Goal: Communication & Community: Answer question/provide support

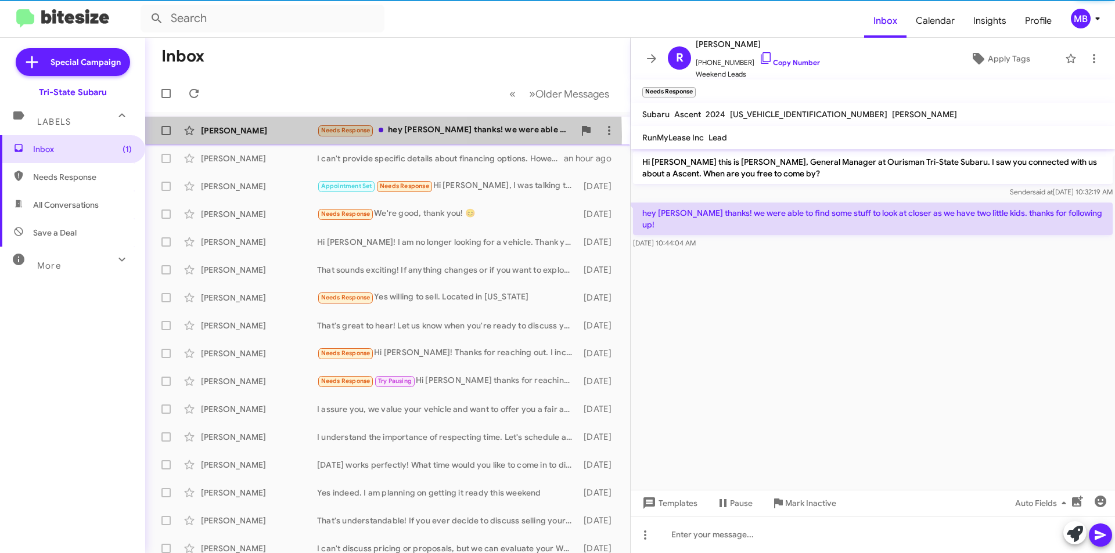
click at [249, 136] on div "Rachel Compton Needs Response hey joe thanks! we were able to find some stuff t…" at bounding box center [387, 130] width 466 height 23
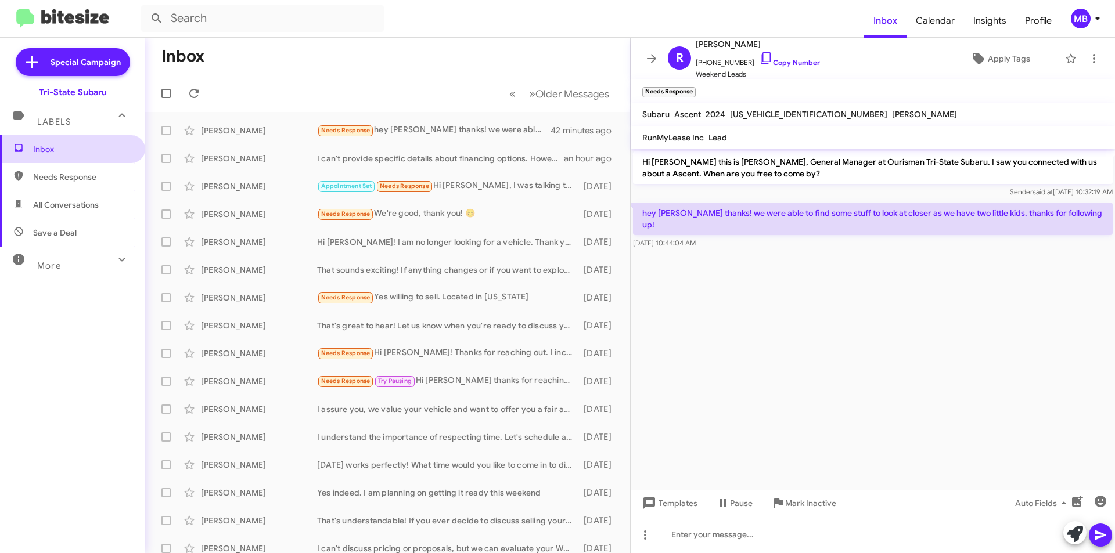
click at [87, 148] on span "Inbox" at bounding box center [82, 149] width 99 height 12
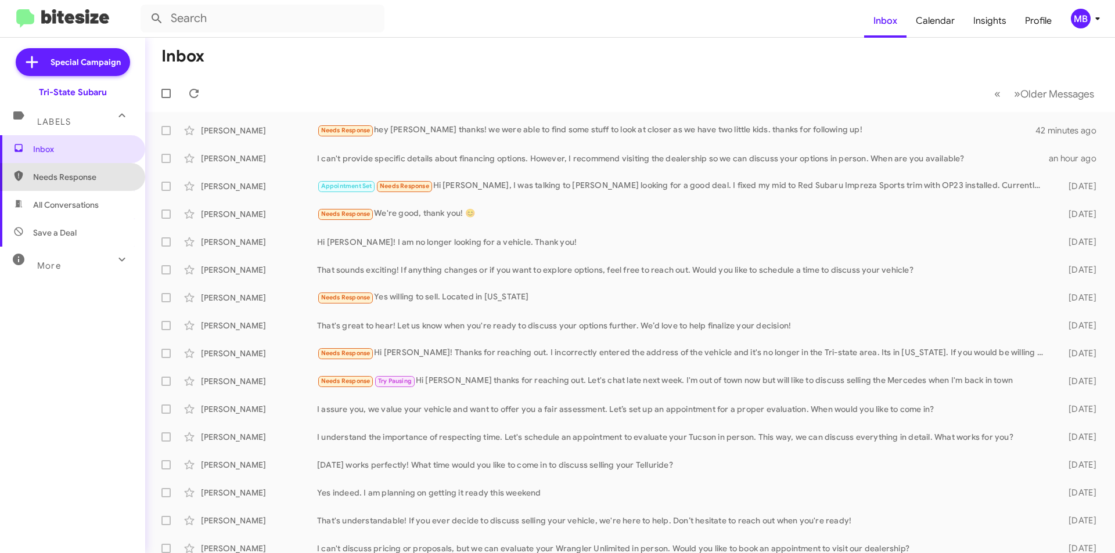
click at [93, 176] on span "Needs Response" at bounding box center [82, 177] width 99 height 12
type input "in:needs-response"
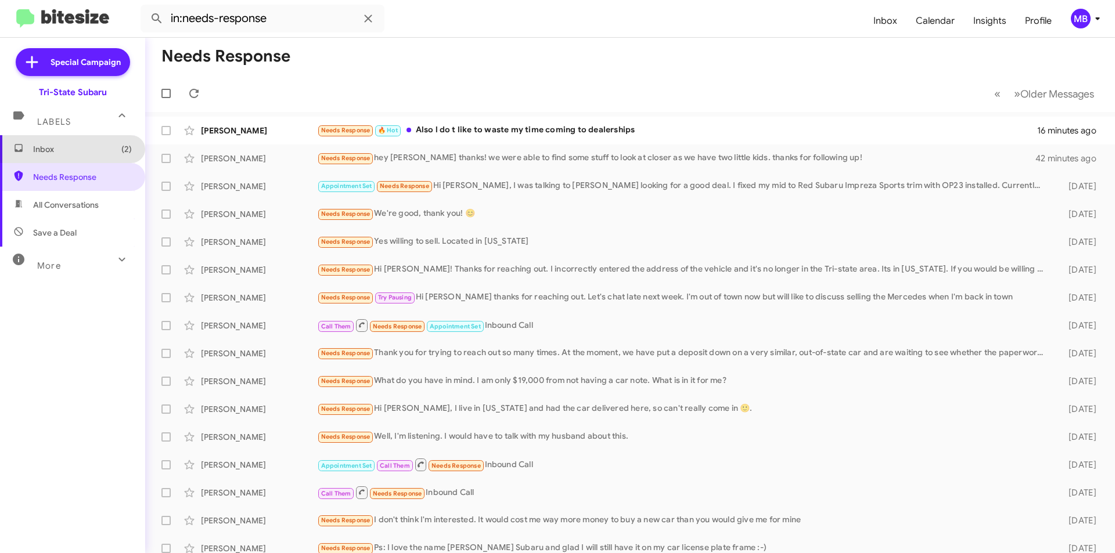
click at [99, 146] on span "Inbox (2)" at bounding box center [82, 149] width 99 height 12
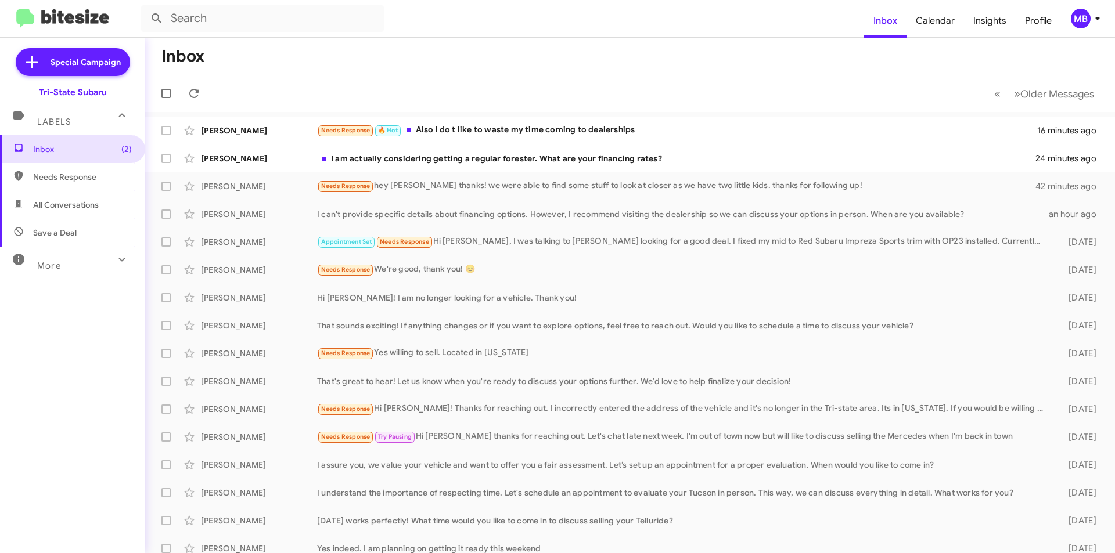
click at [232, 136] on div "[PERSON_NAME]" at bounding box center [259, 131] width 116 height 12
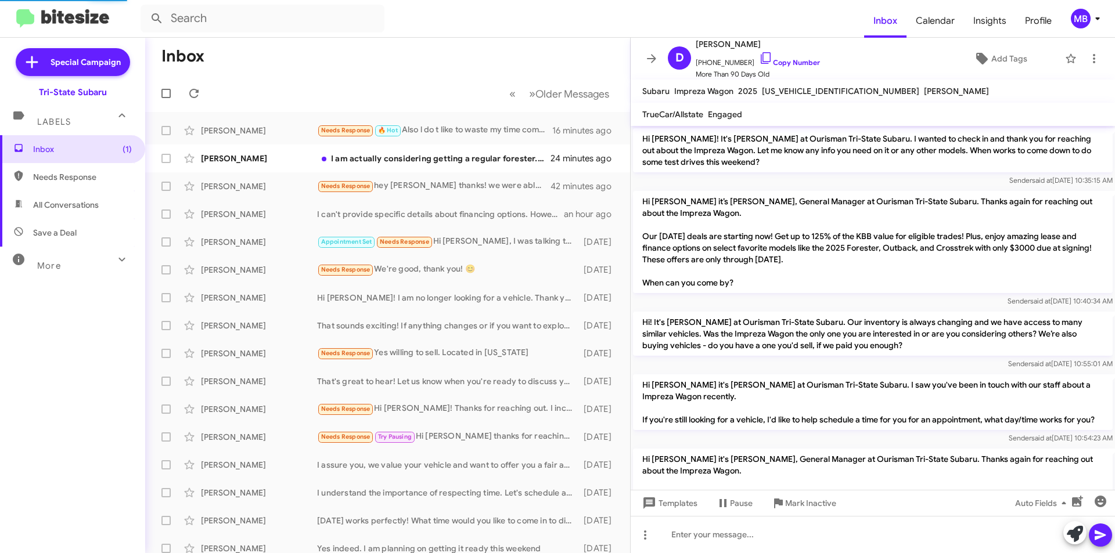
scroll to position [1239, 0]
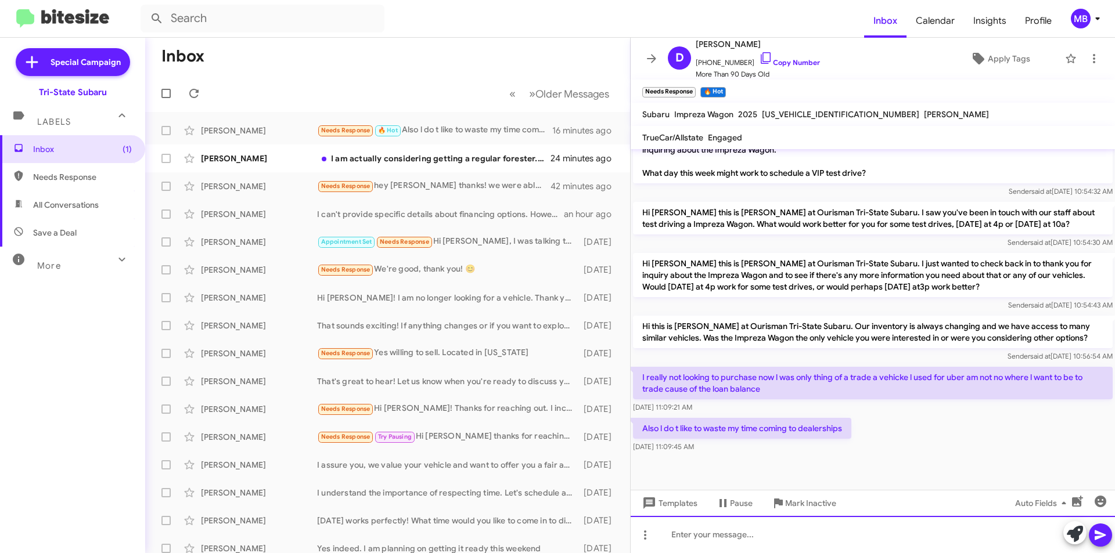
click at [765, 541] on div at bounding box center [873, 534] width 484 height 37
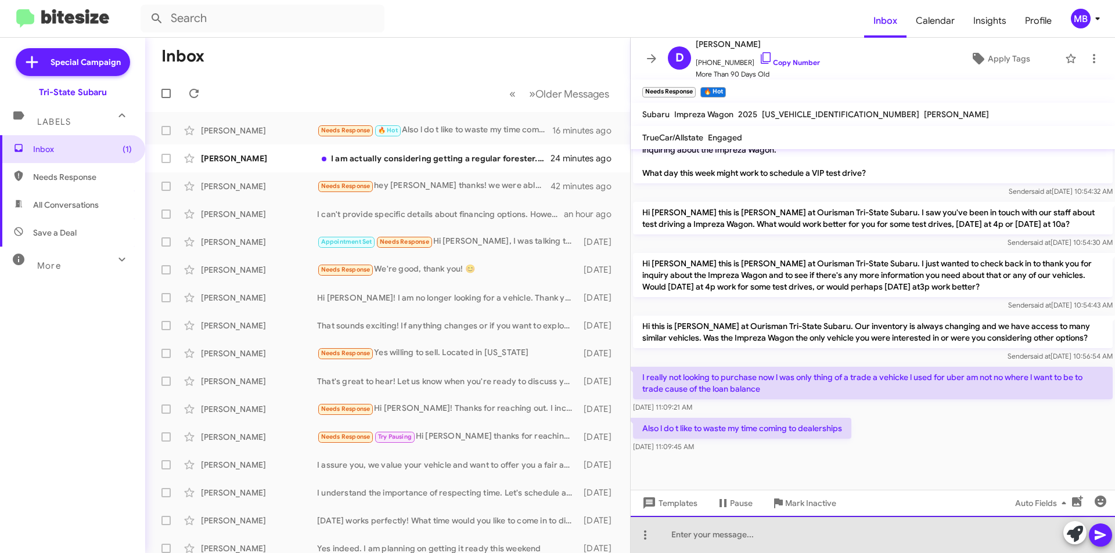
drag, startPoint x: 909, startPoint y: 542, endPoint x: 1078, endPoint y: 529, distance: 169.5
click at [915, 541] on div at bounding box center [873, 534] width 484 height 37
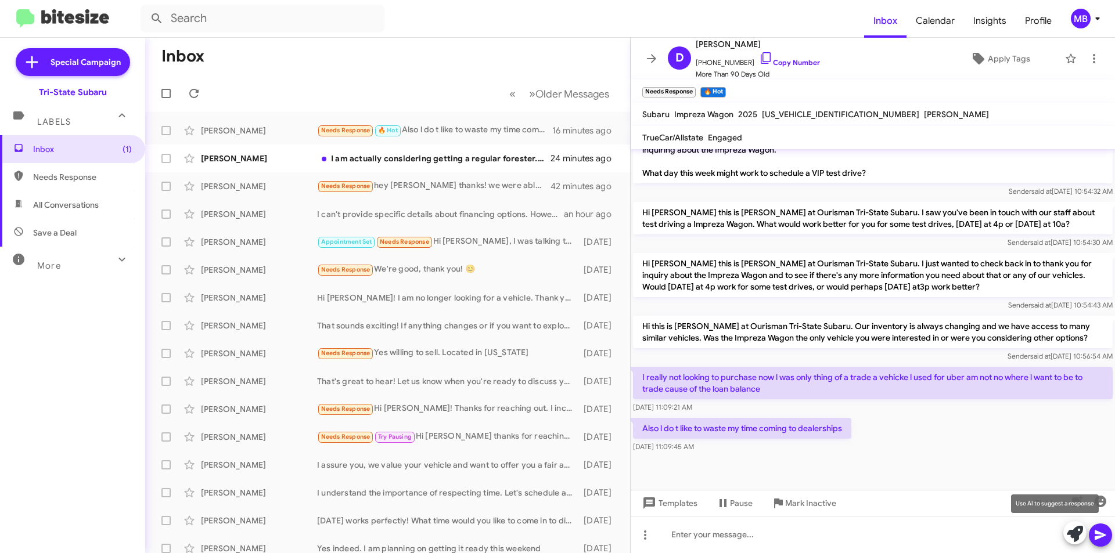
click at [1075, 531] on icon at bounding box center [1075, 534] width 16 height 16
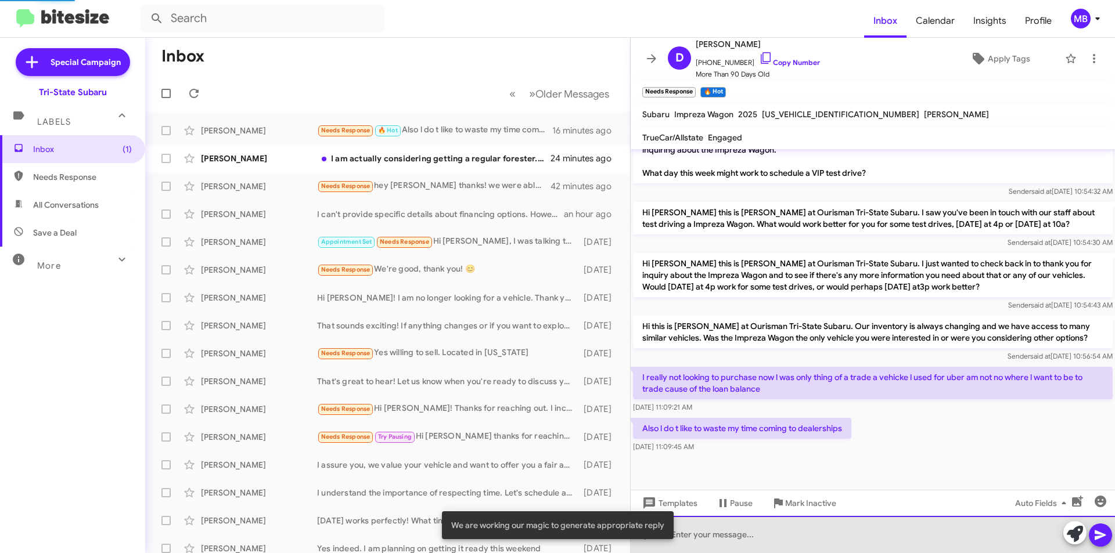
click at [1005, 541] on div at bounding box center [873, 534] width 484 height 37
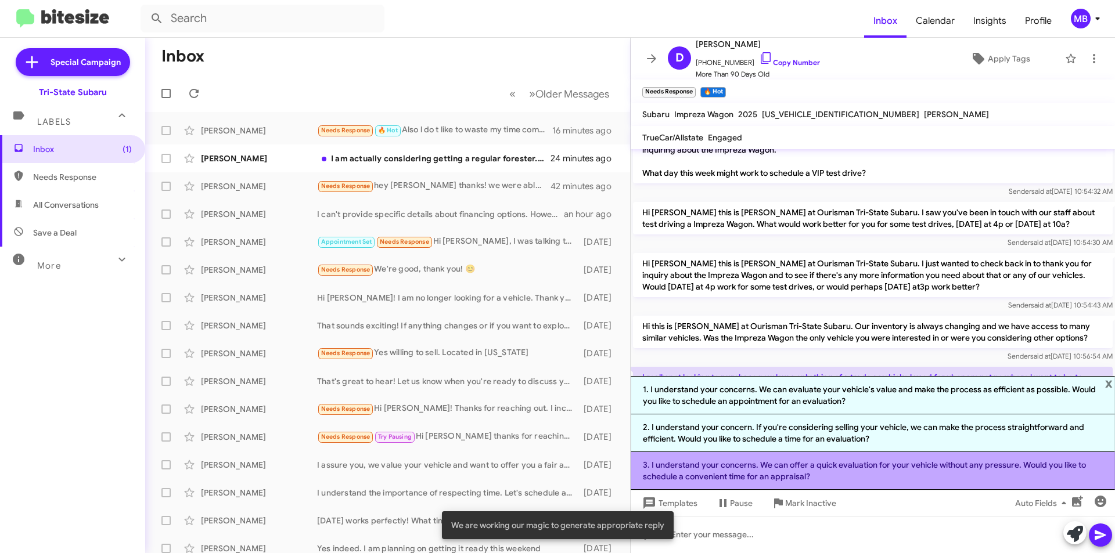
click at [840, 477] on li "3. I understand your concerns. We can offer a quick evaluation for your vehicle…" at bounding box center [873, 471] width 484 height 38
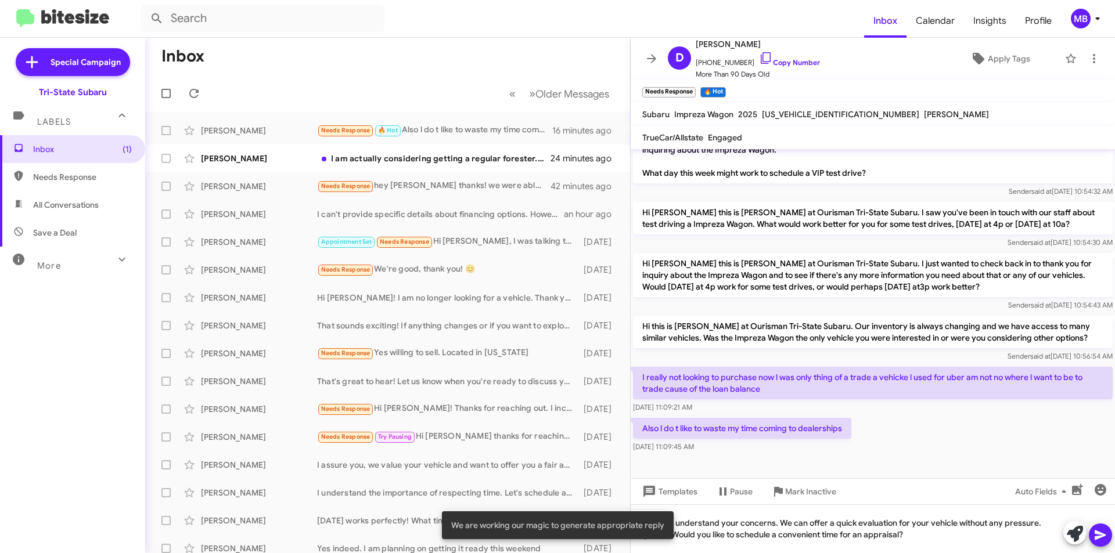
click at [1100, 531] on icon at bounding box center [1100, 535] width 14 height 14
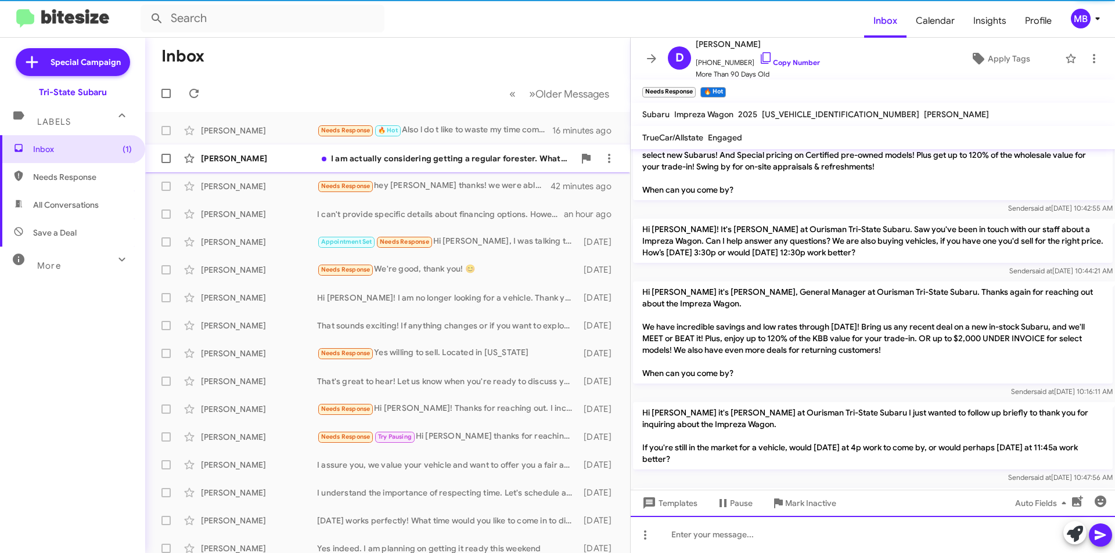
scroll to position [0, 0]
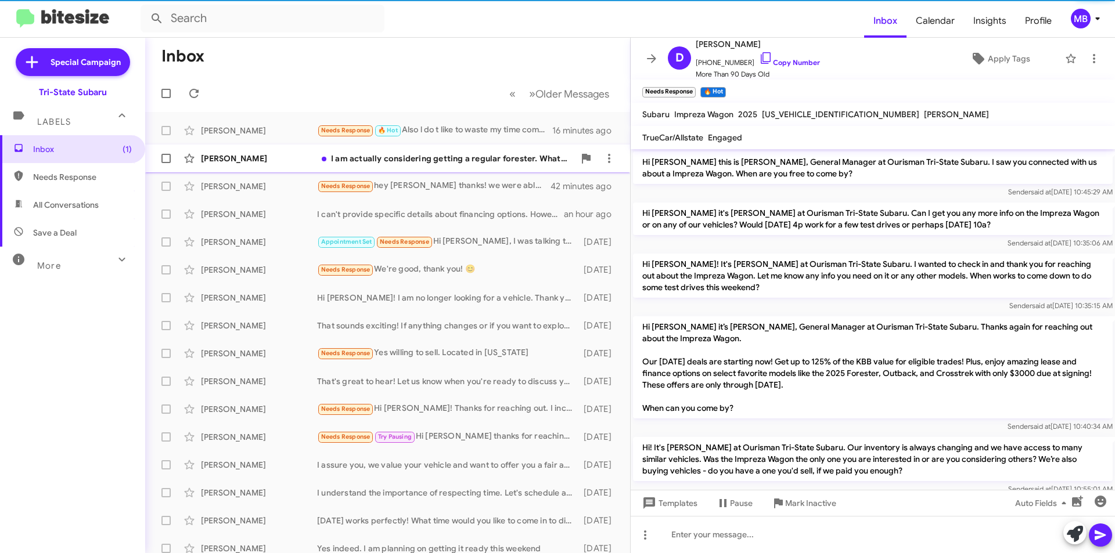
click at [396, 163] on div "I am actually considering getting a regular forester. What are your financing r…" at bounding box center [445, 159] width 257 height 12
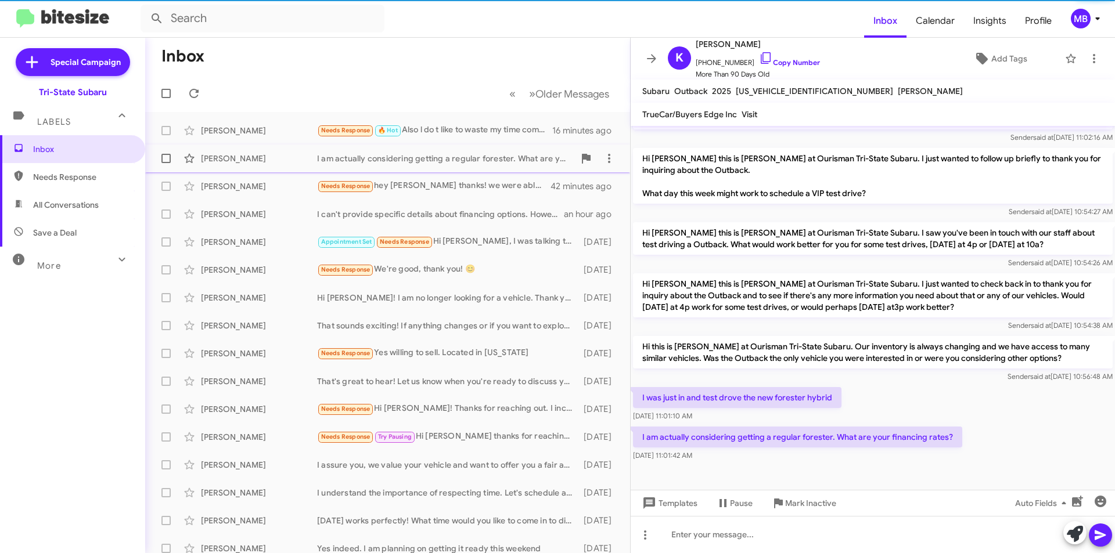
scroll to position [134, 0]
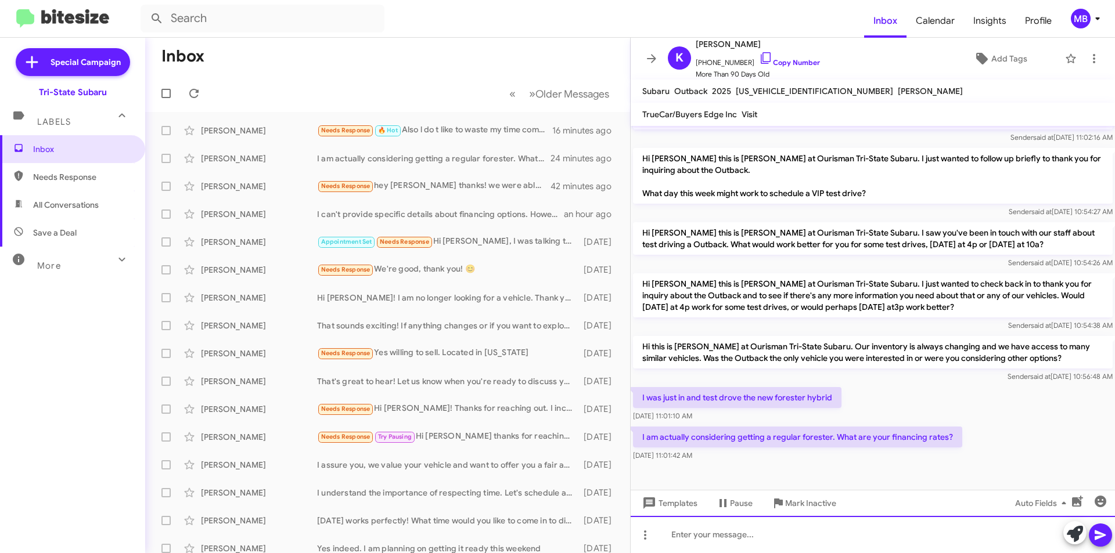
click at [688, 539] on div at bounding box center [873, 534] width 484 height 37
click at [794, 63] on link "Copy Number" at bounding box center [789, 62] width 61 height 9
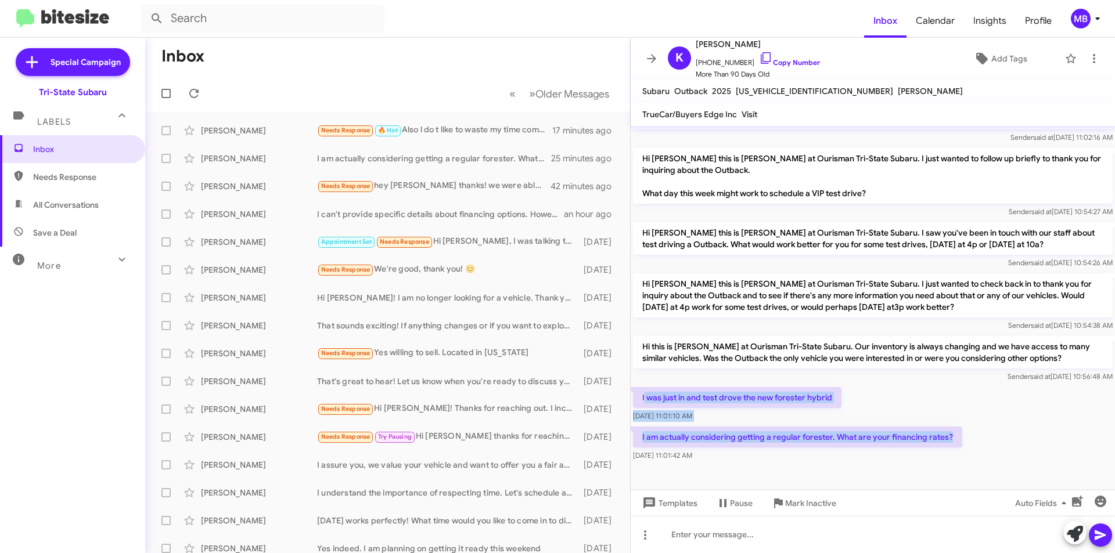
drag, startPoint x: 953, startPoint y: 437, endPoint x: 644, endPoint y: 397, distance: 311.5
click at [644, 397] on div "Hi Katherine this is Joe Amra, General Manager at Ourisman Tri-State Subaru. I …" at bounding box center [873, 228] width 484 height 472
copy div "was just in and test drove the new forester hybrid Aug 18, 2025, 11:01:10 AM I …"
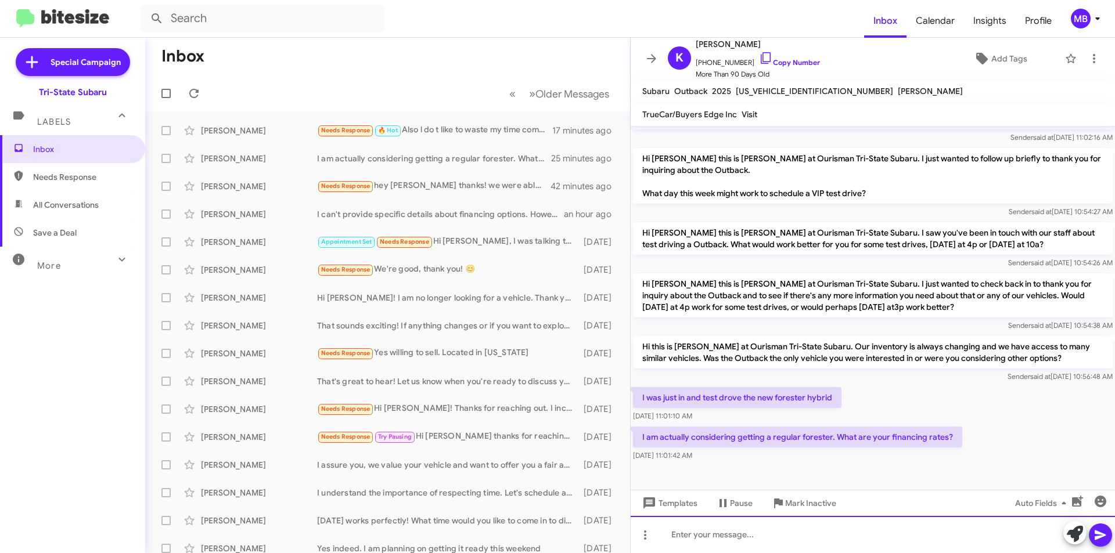
click at [815, 522] on div at bounding box center [873, 534] width 484 height 37
click at [1069, 536] on icon at bounding box center [1075, 534] width 16 height 16
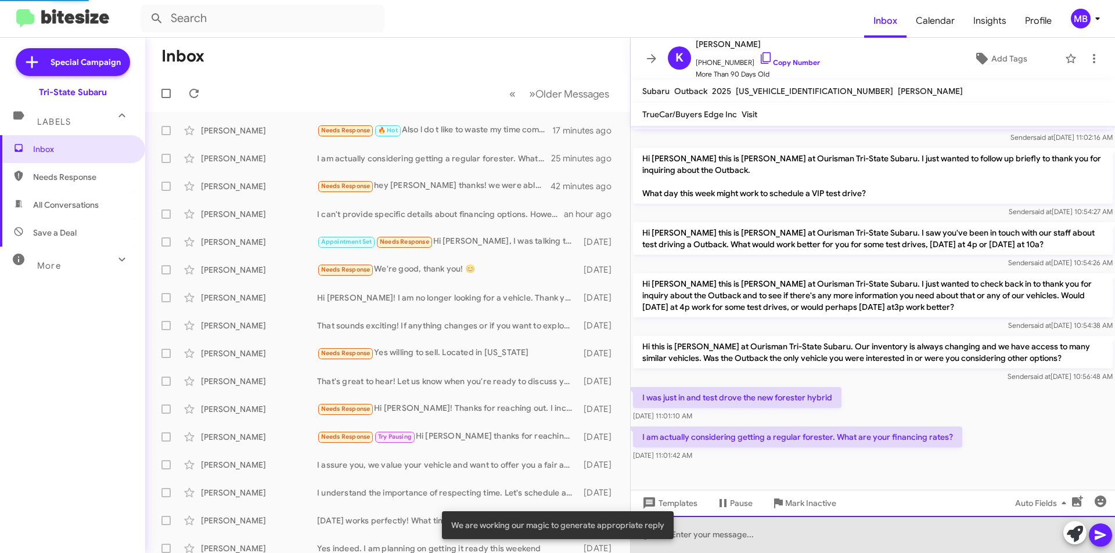
click at [1004, 533] on div at bounding box center [873, 534] width 484 height 37
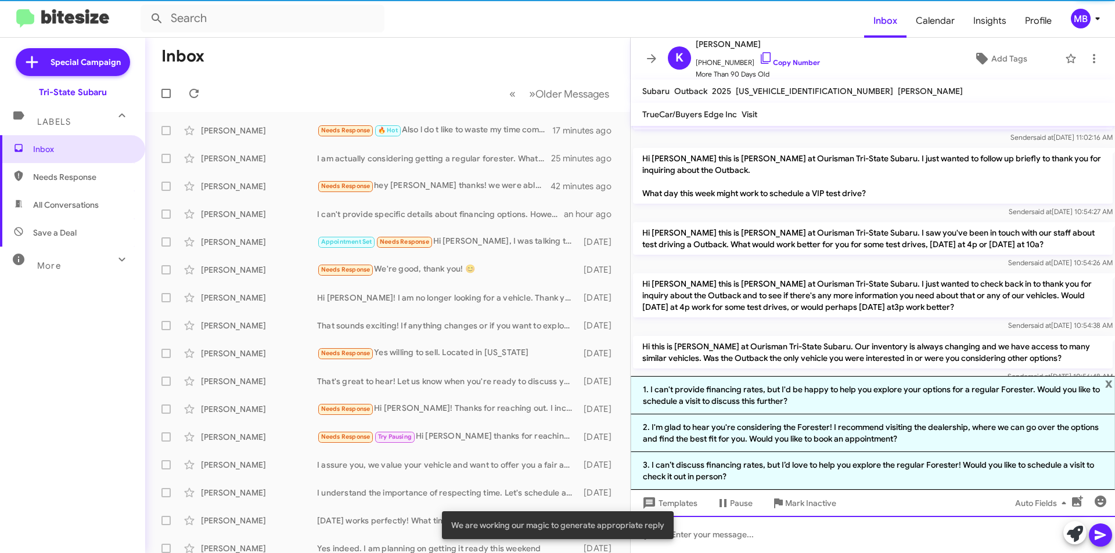
scroll to position [157, 0]
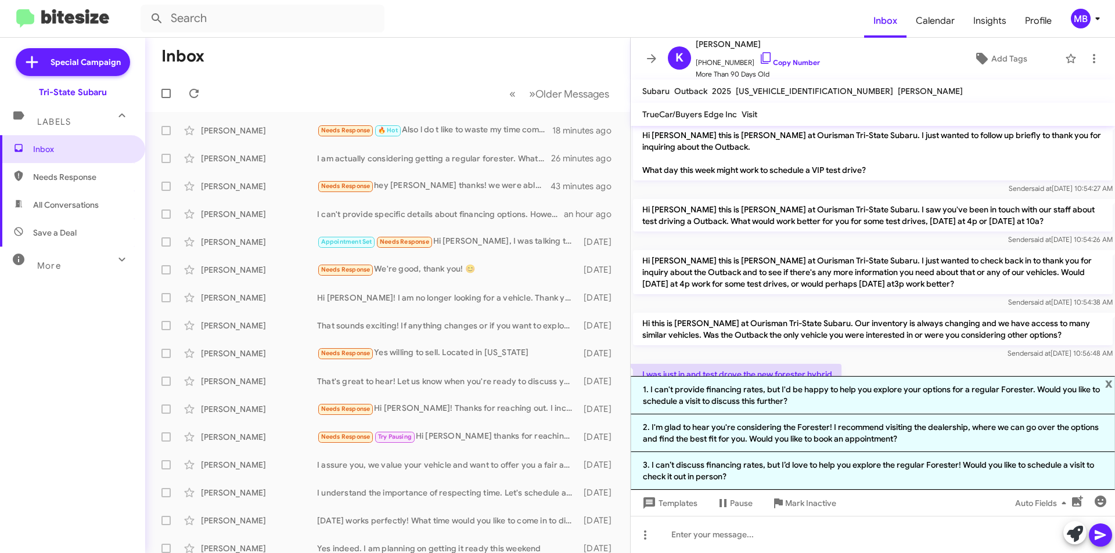
click at [51, 168] on span "Needs Response" at bounding box center [72, 177] width 145 height 28
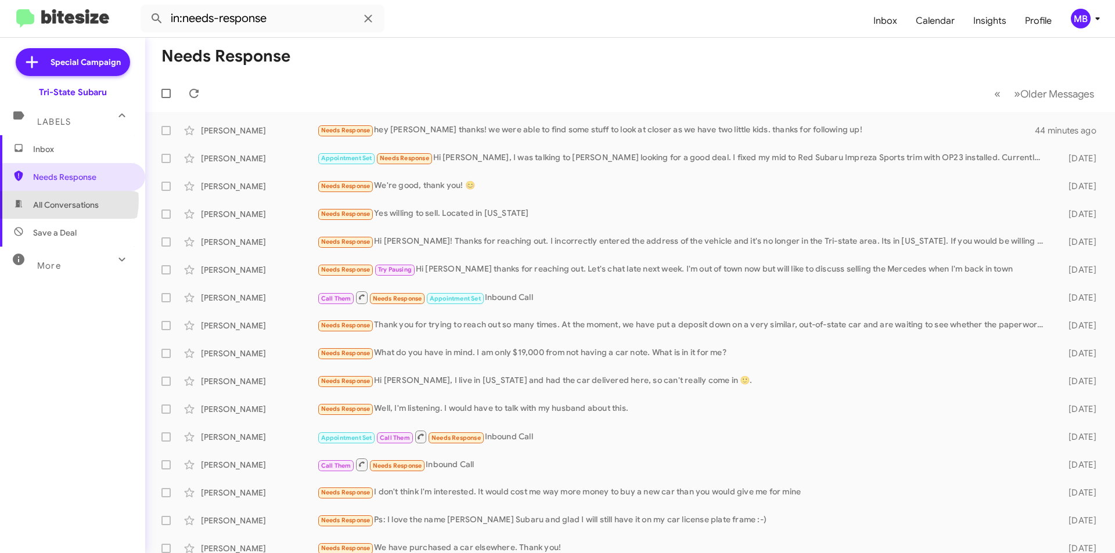
click at [60, 200] on span "All Conversations" at bounding box center [66, 205] width 66 height 12
type input "in:all-conversations"
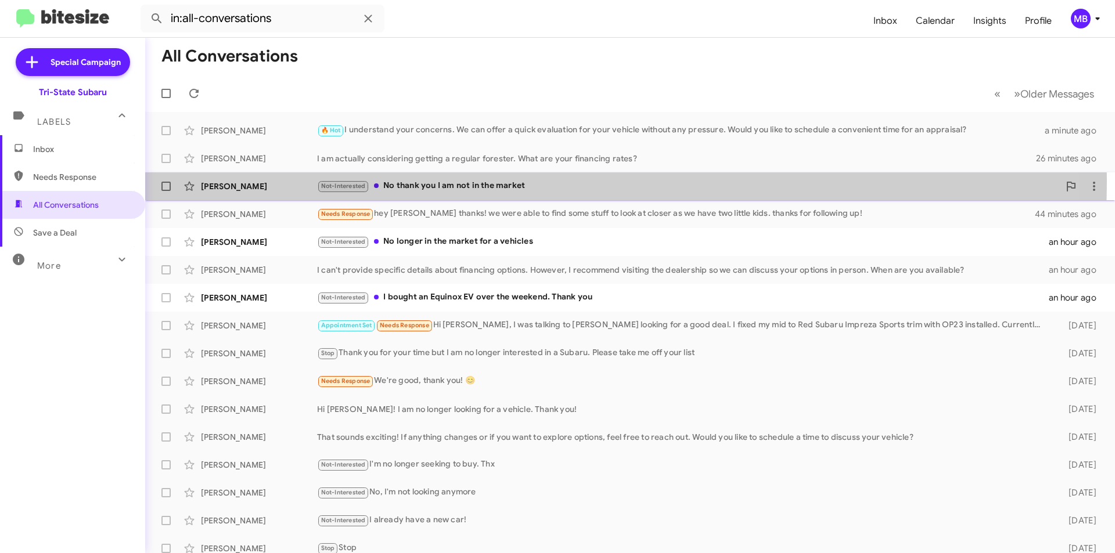
click at [429, 181] on div "Not-Interested No thank you I am not in the market" at bounding box center [688, 185] width 742 height 13
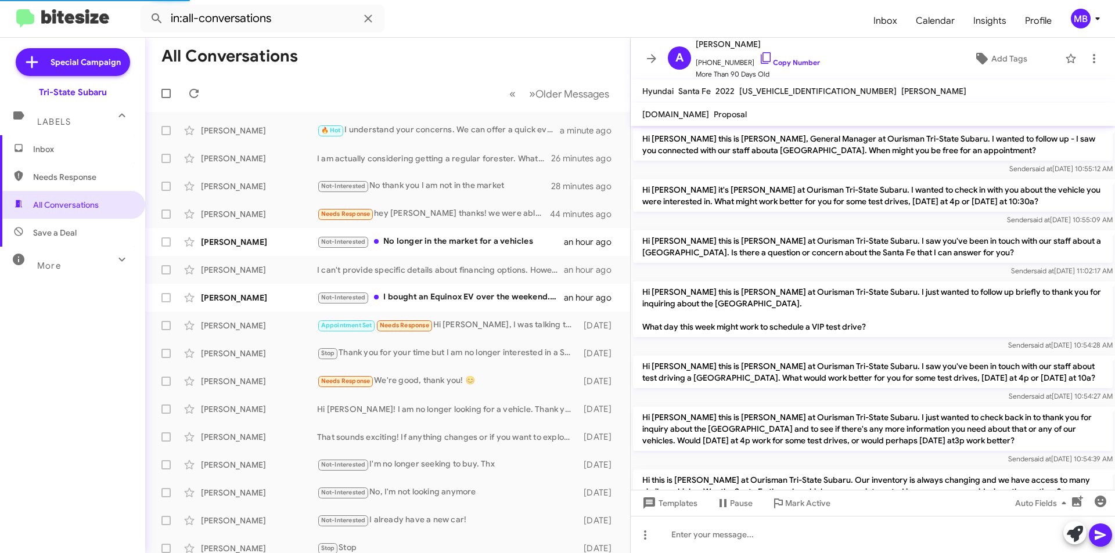
scroll to position [116, 0]
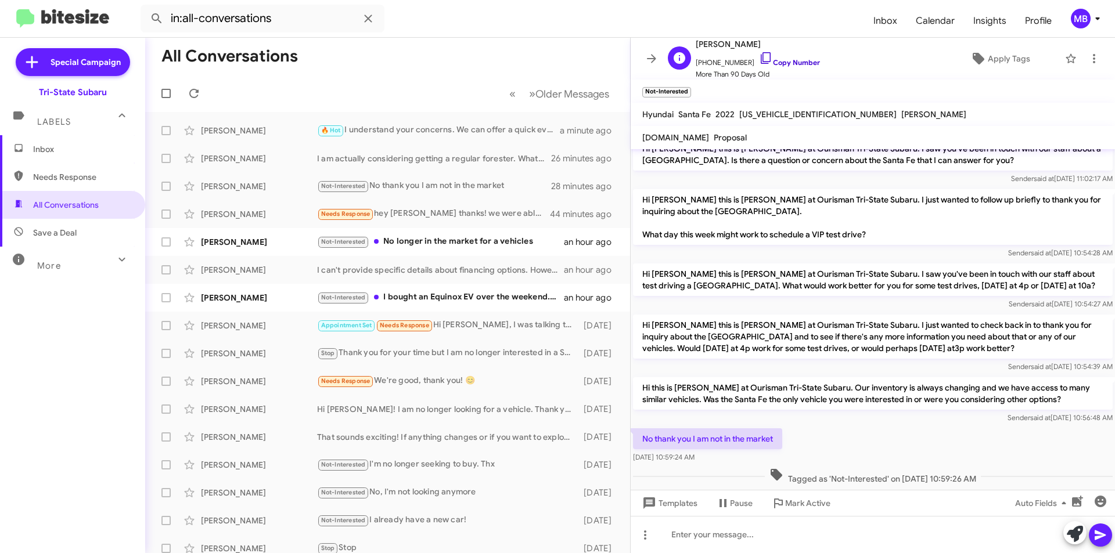
click at [779, 60] on link "Copy Number" at bounding box center [789, 62] width 61 height 9
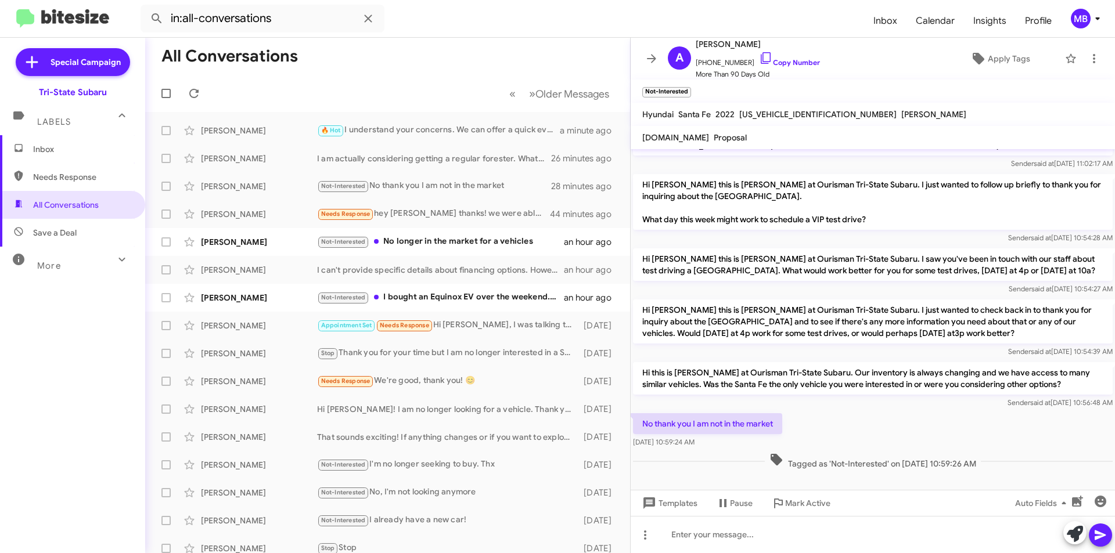
scroll to position [139, 0]
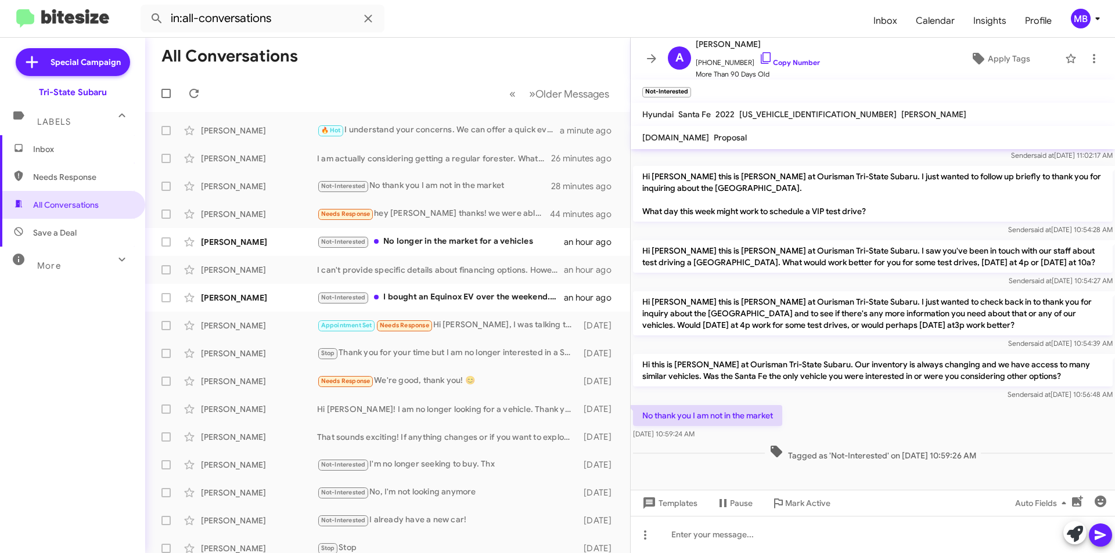
drag, startPoint x: 1001, startPoint y: 457, endPoint x: 665, endPoint y: 411, distance: 338.9
click at [641, 410] on div "Hi Andrew this is Joe Amra, General Manager at Ourisman Tri-State Subaru. I wan…" at bounding box center [873, 237] width 484 height 454
copy div "No thank you I am not in the market Aug 18, 2025, 10:59:24 AM Tagged as 'Not-In…"
click at [457, 248] on div "Not-Interested No longer in the market for a vehicles" at bounding box center [445, 241] width 257 height 13
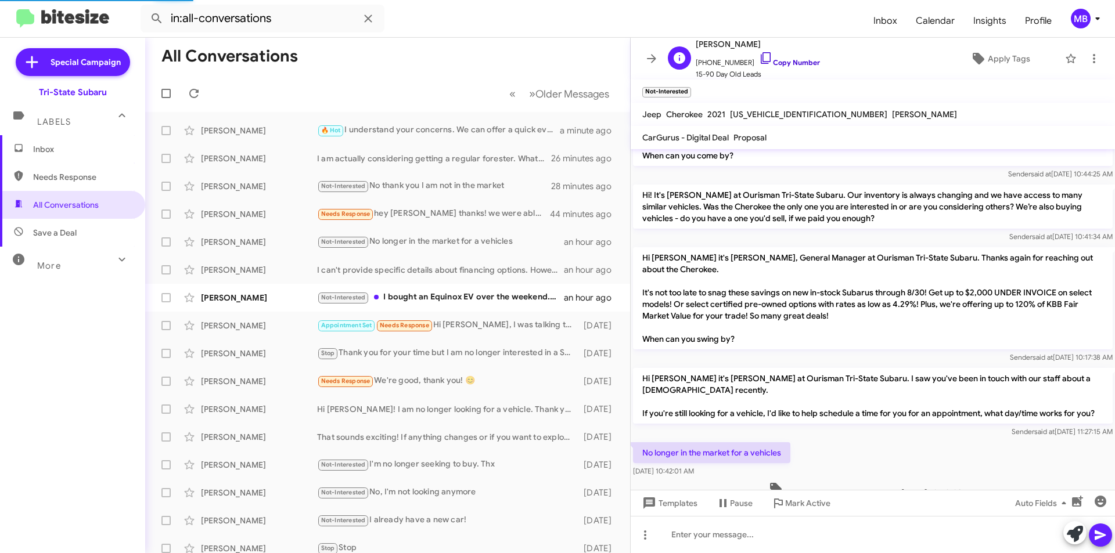
scroll to position [182, 0]
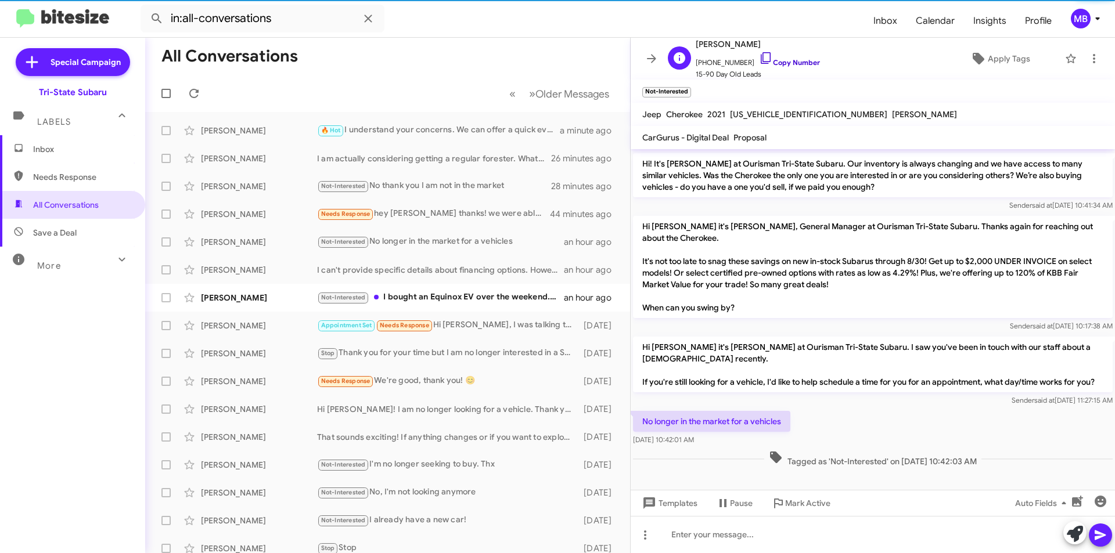
click at [780, 64] on link "Copy Number" at bounding box center [789, 62] width 61 height 9
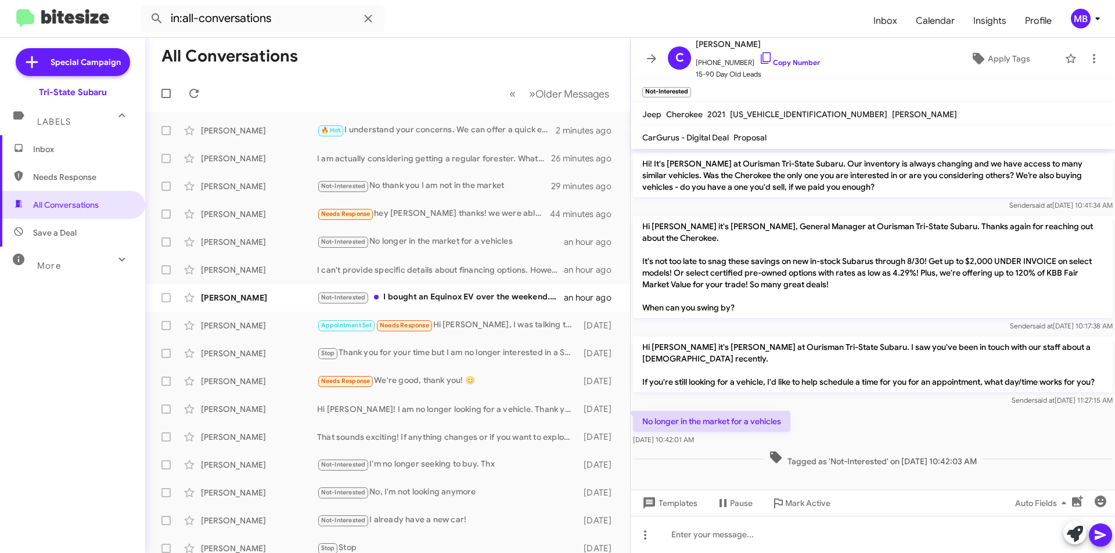
drag, startPoint x: 717, startPoint y: 455, endPoint x: 670, endPoint y: 420, distance: 58.1
click at [641, 414] on div "Hi Carissa this is Joe Amra, General Manager at Ourisman Tri-State Subaru. I sa…" at bounding box center [873, 224] width 484 height 491
click at [420, 296] on div "Not-Interested I bought an Equinox EV over the weekend. Thank you" at bounding box center [445, 297] width 257 height 13
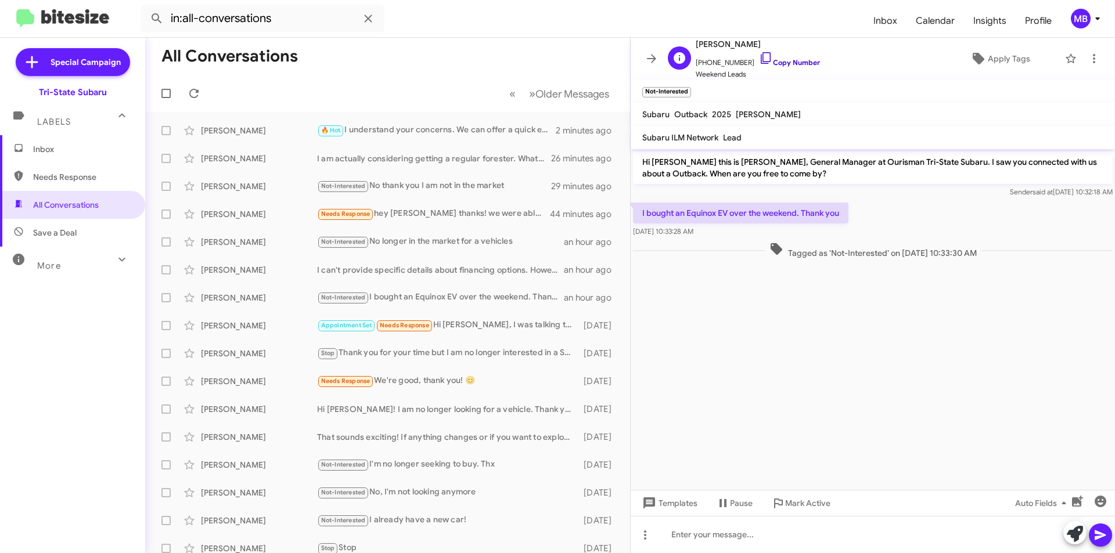
click at [786, 63] on link "Copy Number" at bounding box center [789, 62] width 61 height 9
drag, startPoint x: 735, startPoint y: 253, endPoint x: 653, endPoint y: 204, distance: 95.3
click at [649, 204] on div "Hi Brenda this is Joe Amra, General Manager at Ourisman Tri-State Subaru. I saw…" at bounding box center [873, 205] width 484 height 112
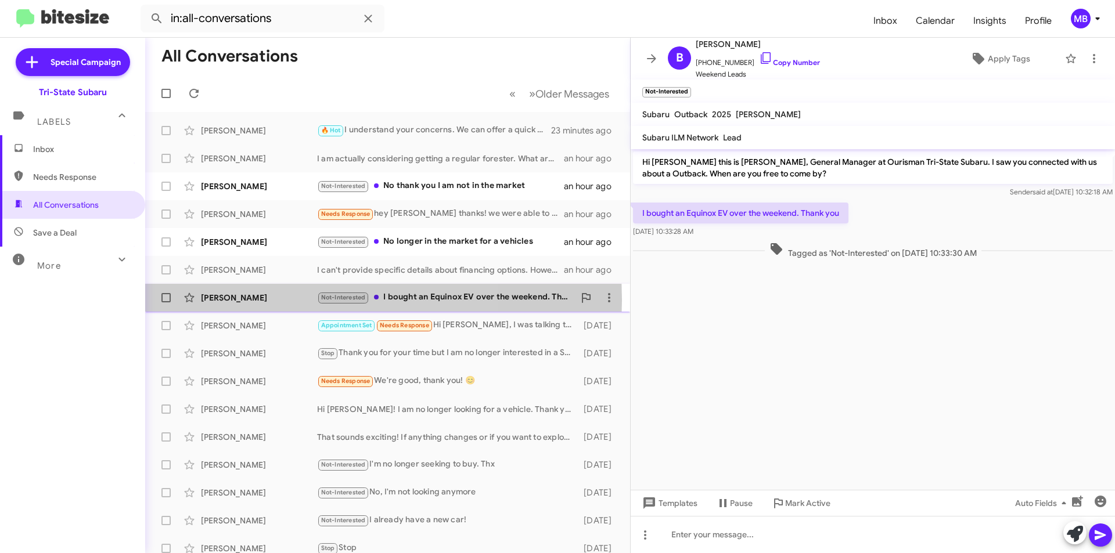
click at [265, 300] on div "[PERSON_NAME]" at bounding box center [259, 298] width 116 height 12
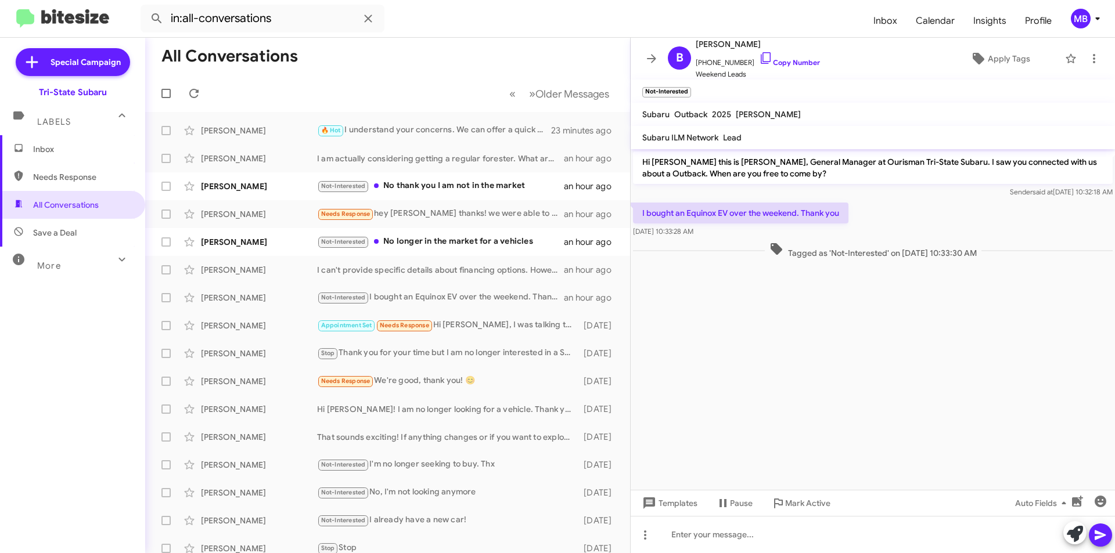
click at [88, 146] on span "Inbox" at bounding box center [82, 149] width 99 height 12
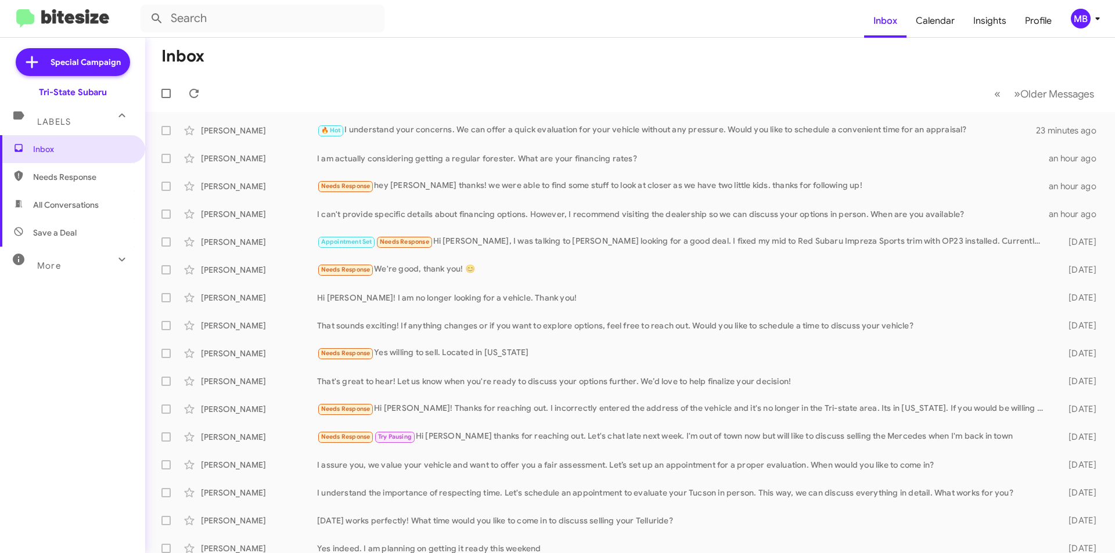
click at [113, 177] on span "Needs Response" at bounding box center [82, 177] width 99 height 12
type input "in:needs-response"
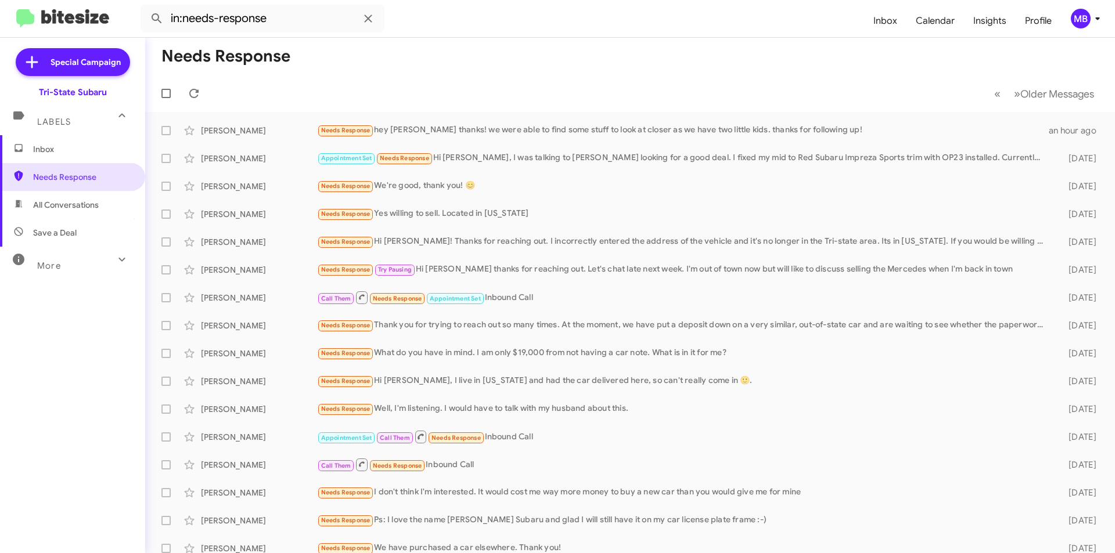
click at [109, 150] on span "Inbox" at bounding box center [82, 149] width 99 height 12
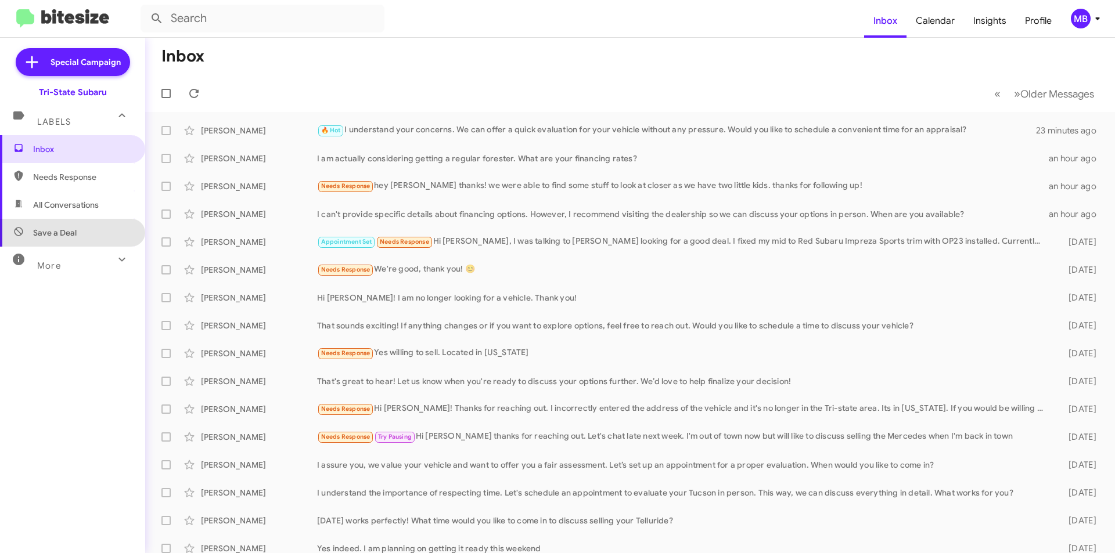
click at [106, 232] on span "Save a Deal" at bounding box center [72, 233] width 145 height 28
type input "in:not-interested"
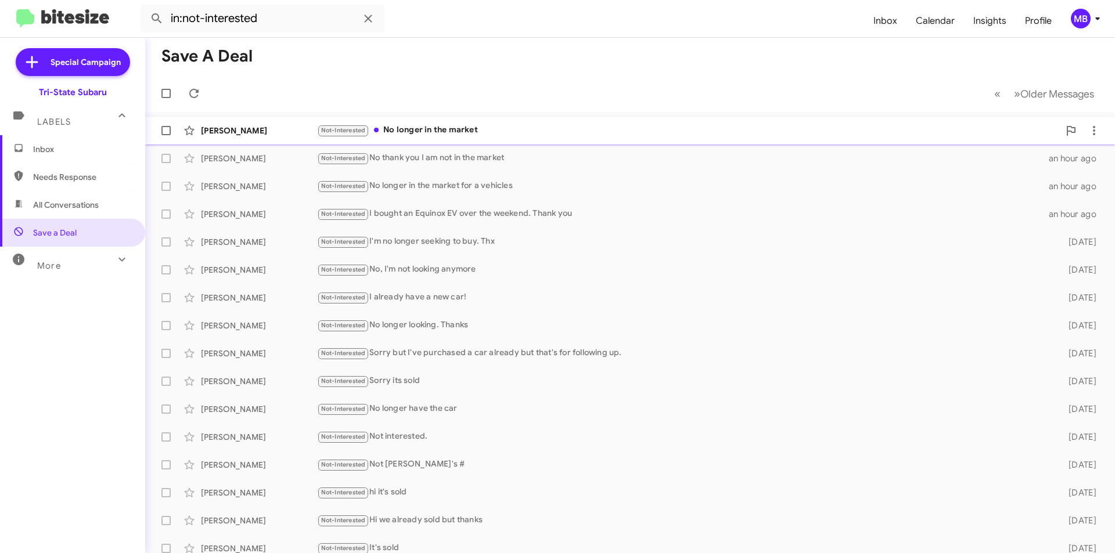
click at [273, 131] on div "[PERSON_NAME]" at bounding box center [259, 131] width 116 height 12
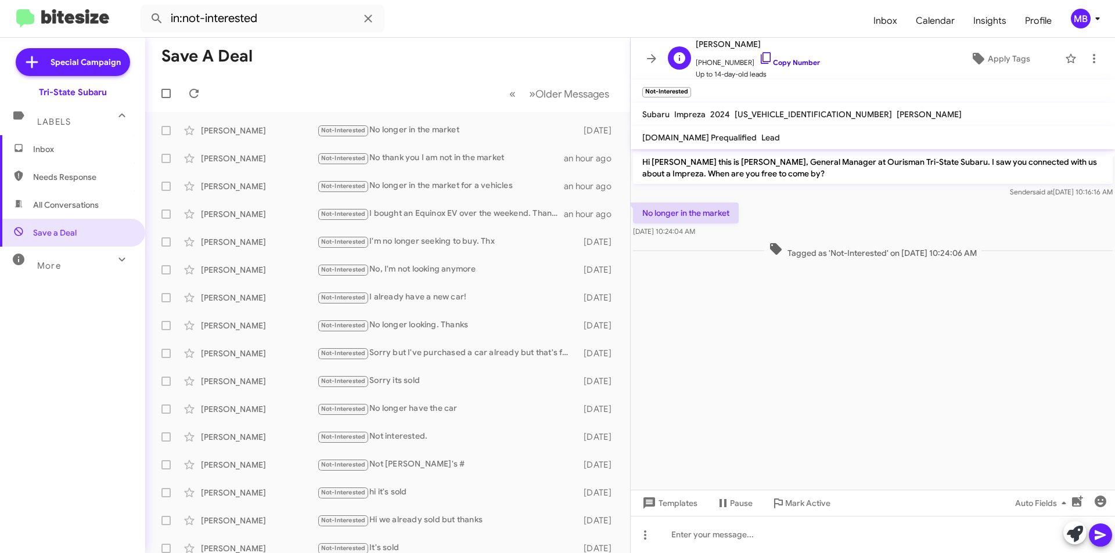
click at [786, 61] on link "Copy Number" at bounding box center [789, 62] width 61 height 9
drag, startPoint x: 952, startPoint y: 246, endPoint x: 667, endPoint y: 222, distance: 286.7
click at [644, 221] on div "Hi [PERSON_NAME] this is [PERSON_NAME], General Manager at Ourisman Tri-State S…" at bounding box center [873, 205] width 484 height 112
click at [272, 130] on div "[PERSON_NAME]" at bounding box center [259, 131] width 116 height 12
click at [82, 153] on span "Inbox" at bounding box center [82, 149] width 99 height 12
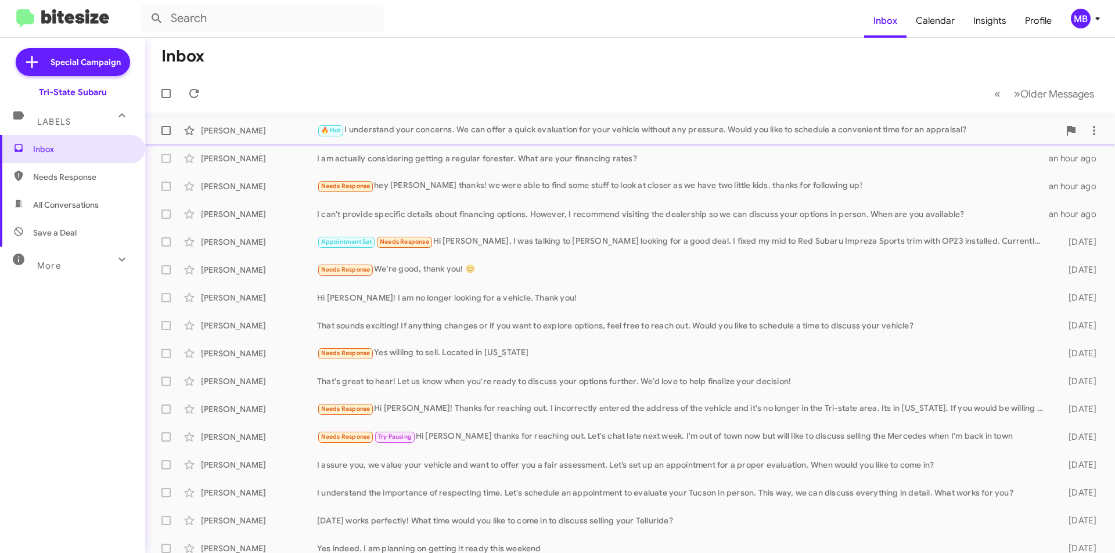
click at [352, 132] on div "🔥 Hot I understand your concerns. We can offer a quick evaluation for your vehi…" at bounding box center [688, 130] width 742 height 13
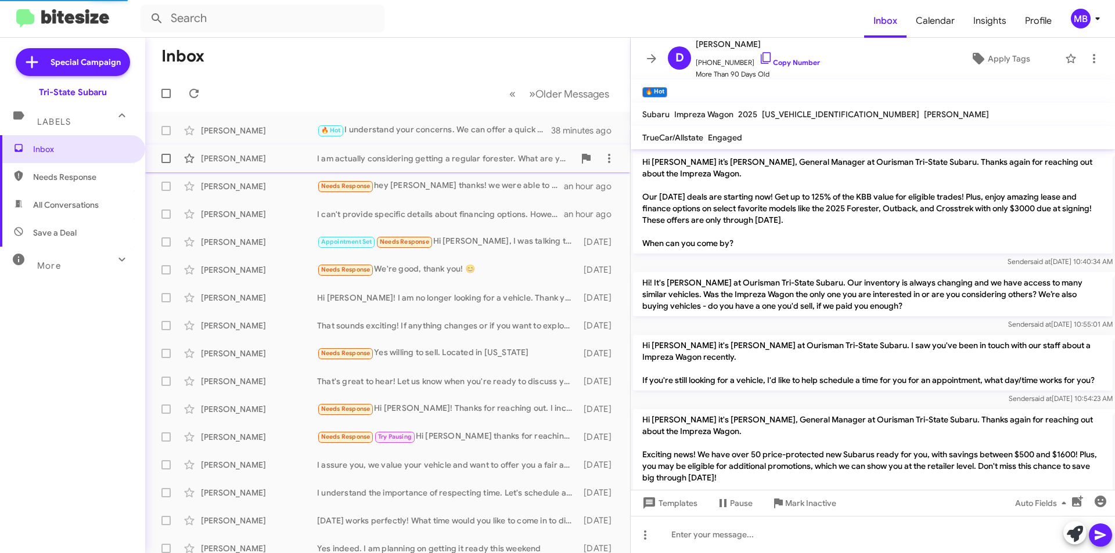
scroll to position [1250, 0]
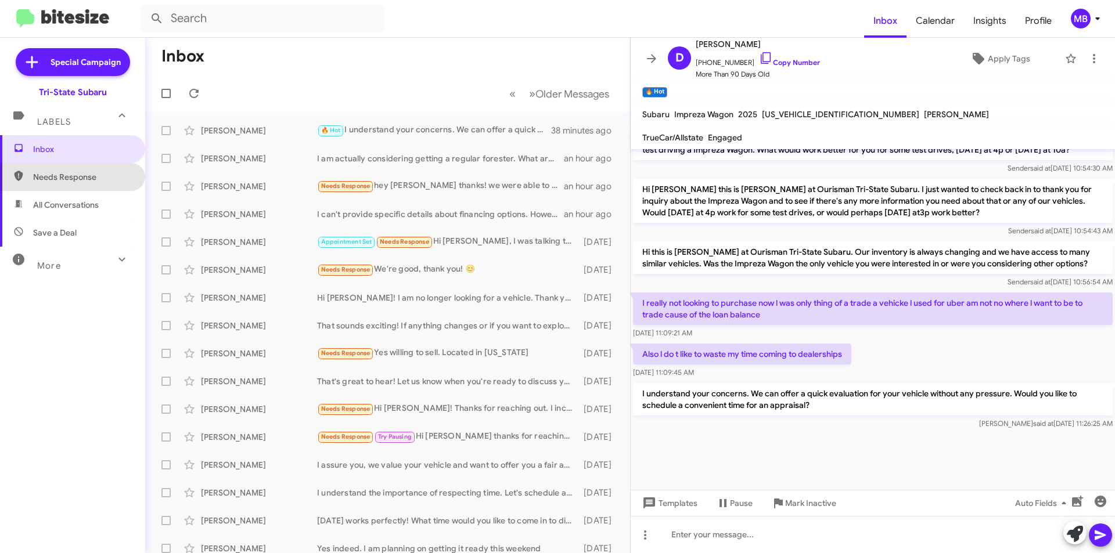
click at [81, 182] on span "Needs Response" at bounding box center [82, 177] width 99 height 12
type input "in:needs-response"
